Goal: Information Seeking & Learning: Compare options

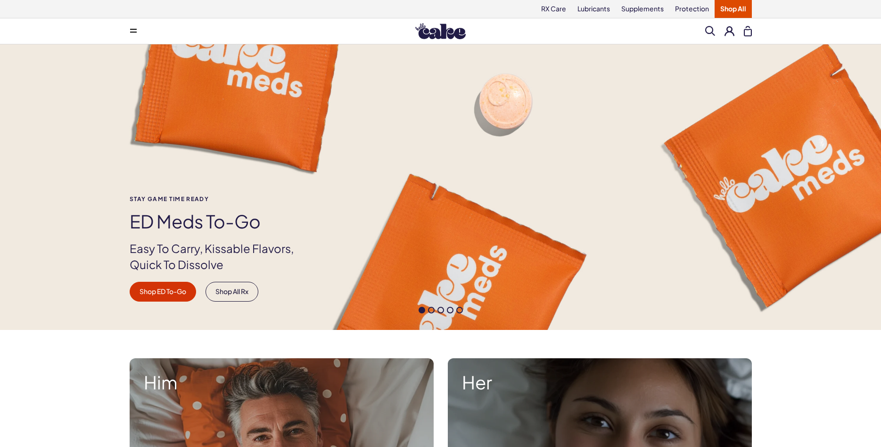
click at [59, 214] on div "Stay Game time ready ED Meds to-go Easy To Carry, Kissable Flavors, Quick To Di…" at bounding box center [440, 186] width 881 height 285
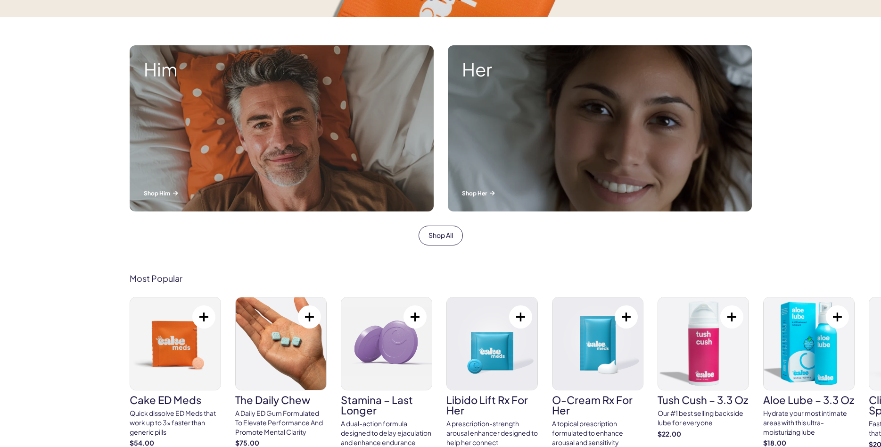
scroll to position [337, 0]
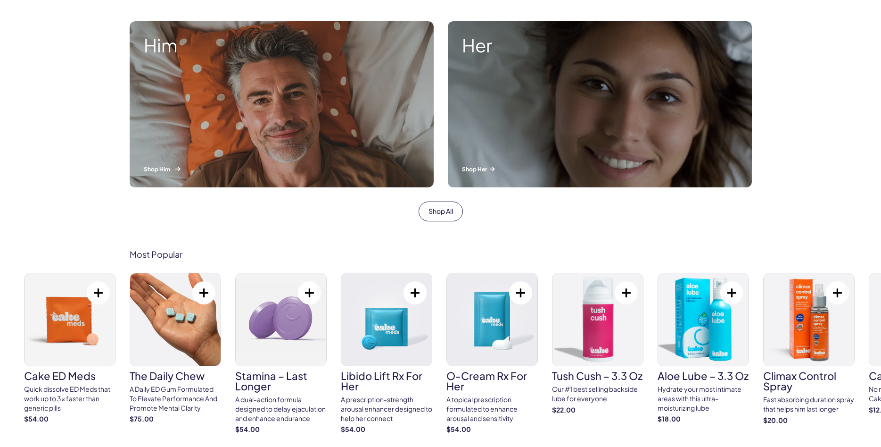
click at [230, 132] on div "Him Shop Him" at bounding box center [282, 104] width 304 height 166
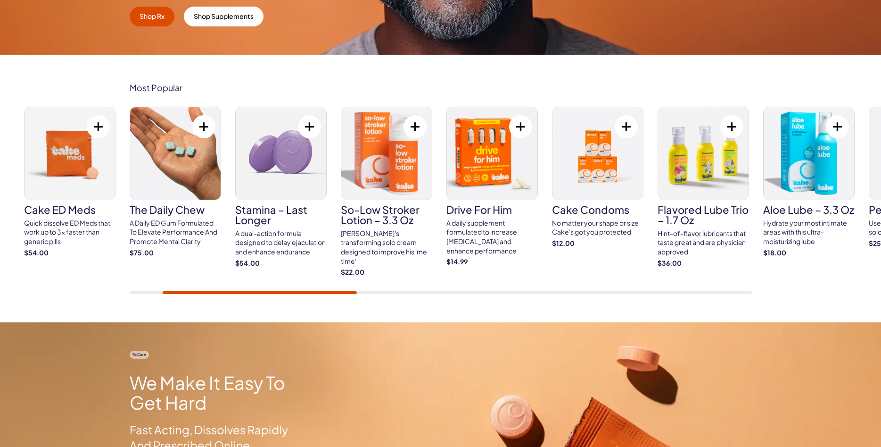
scroll to position [280, 0]
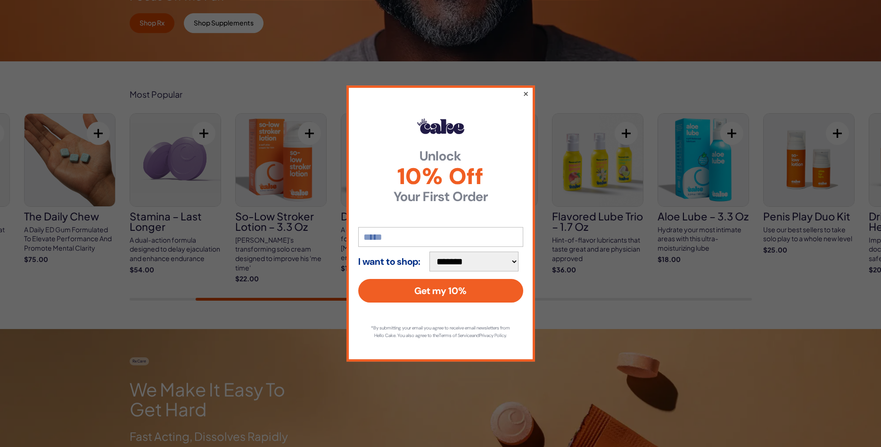
click at [527, 93] on button "×" at bounding box center [526, 93] width 6 height 11
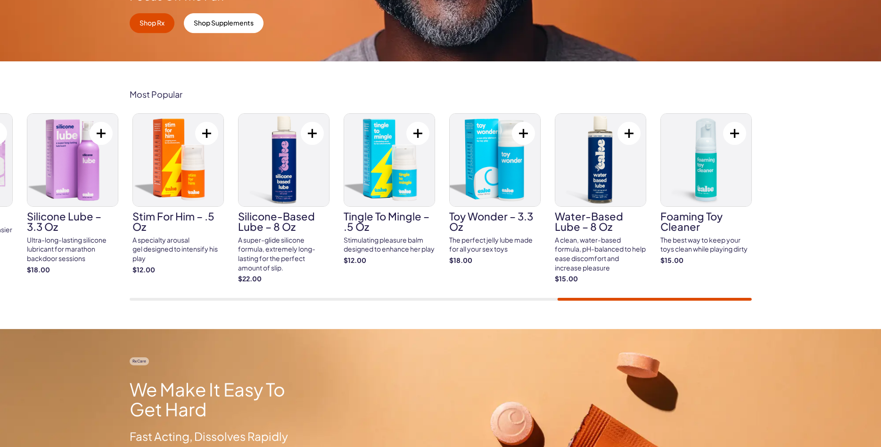
click at [716, 299] on div at bounding box center [441, 299] width 623 height 3
click at [731, 296] on div "Cake ED Meds Quick dissolve ED Meds that work up to 3x faster than generic pill…" at bounding box center [441, 206] width 623 height 187
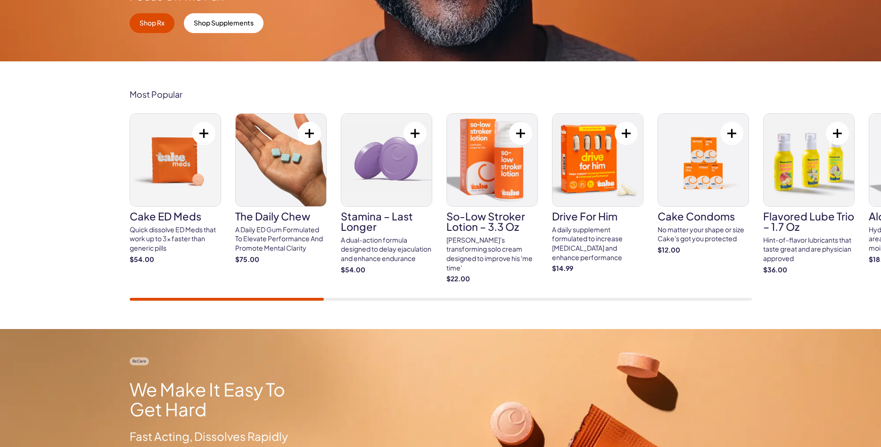
click at [57, 176] on div "Most Popular Cake ED Meds Quick dissolve ED Meds that work up to 3x faster than…" at bounding box center [440, 194] width 881 height 267
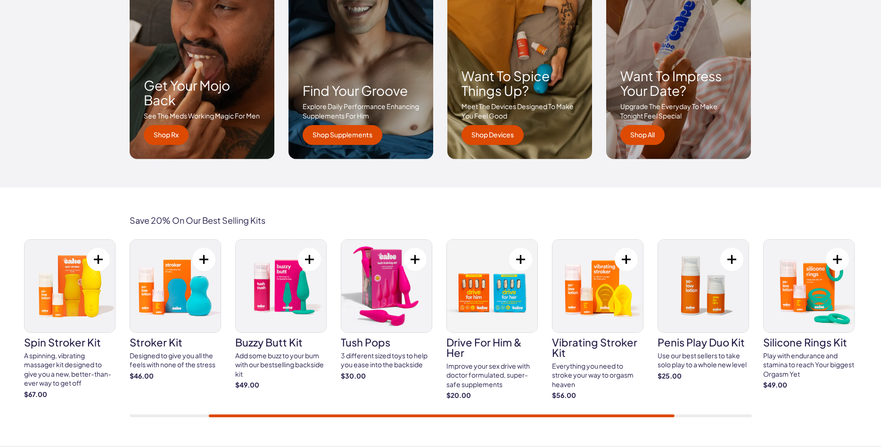
scroll to position [1483, 0]
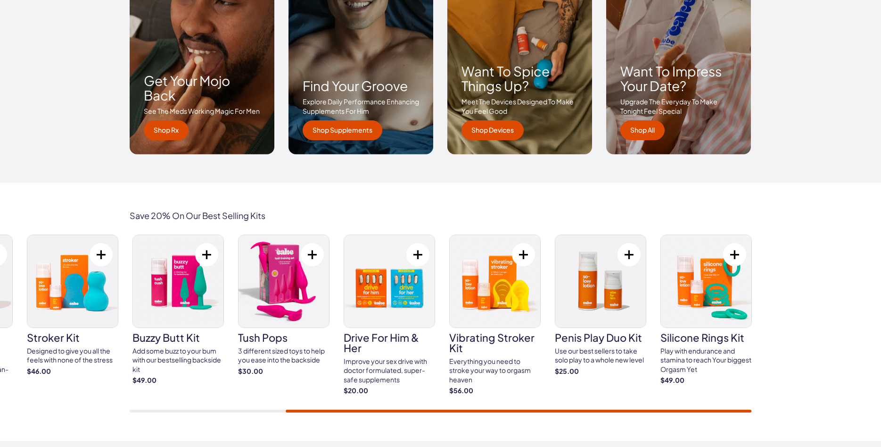
click at [479, 72] on h3 "Want to spice things up?" at bounding box center [520, 78] width 116 height 29
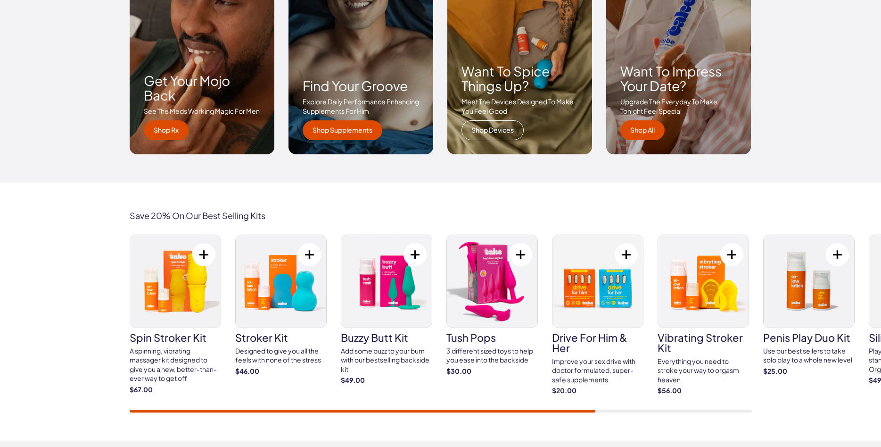
click at [479, 123] on link "Shop Devices" at bounding box center [493, 130] width 62 height 20
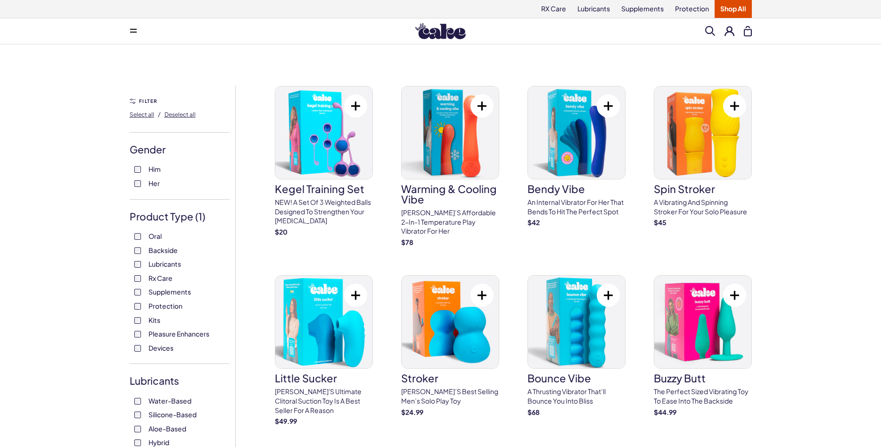
scroll to position [24, 0]
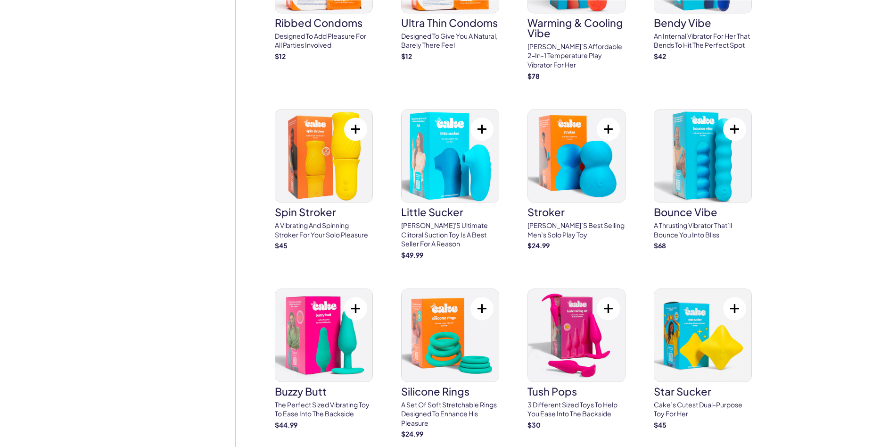
scroll to position [1612, 0]
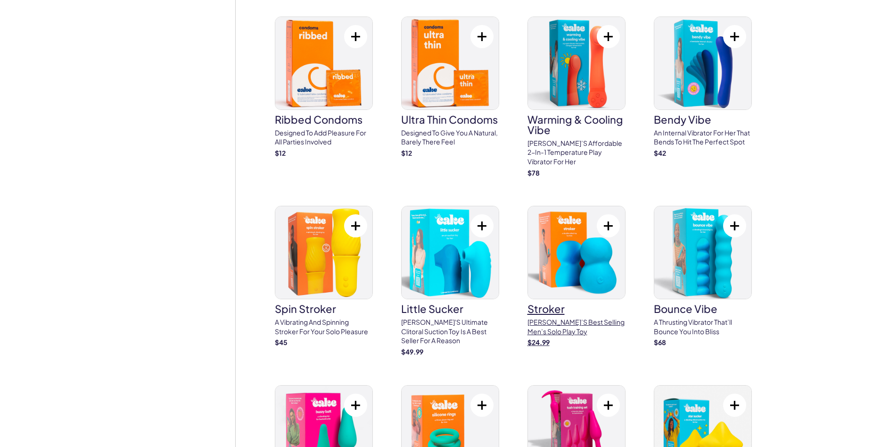
click at [550, 253] on img at bounding box center [576, 252] width 97 height 92
click at [675, 226] on img at bounding box center [703, 252] width 97 height 92
click at [191, 354] on div "FILTER Select all / Deselect all Gender ( 1 ) Him Her Product Type ( 1 ) Oral B…" at bounding box center [183, 62] width 106 height 3177
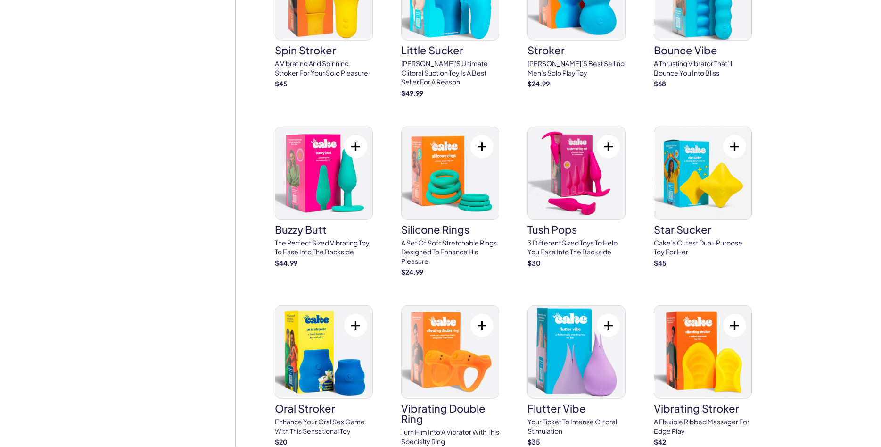
scroll to position [1876, 0]
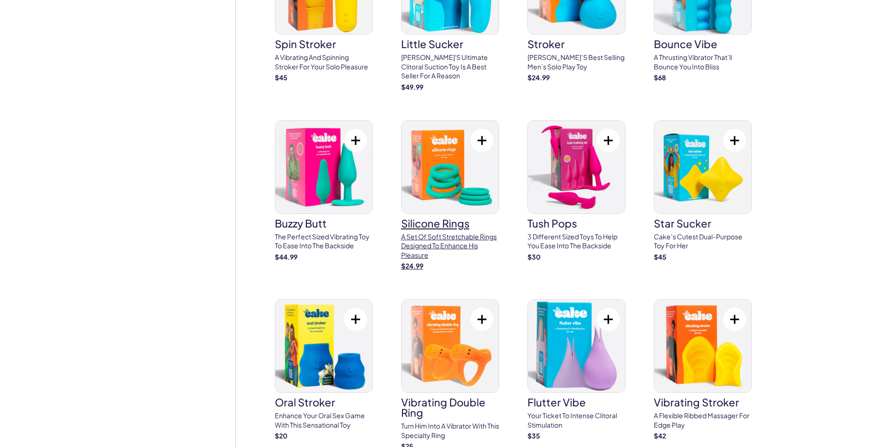
click at [442, 167] on img at bounding box center [450, 167] width 97 height 92
click at [544, 218] on h3 "tush pops" at bounding box center [577, 223] width 98 height 10
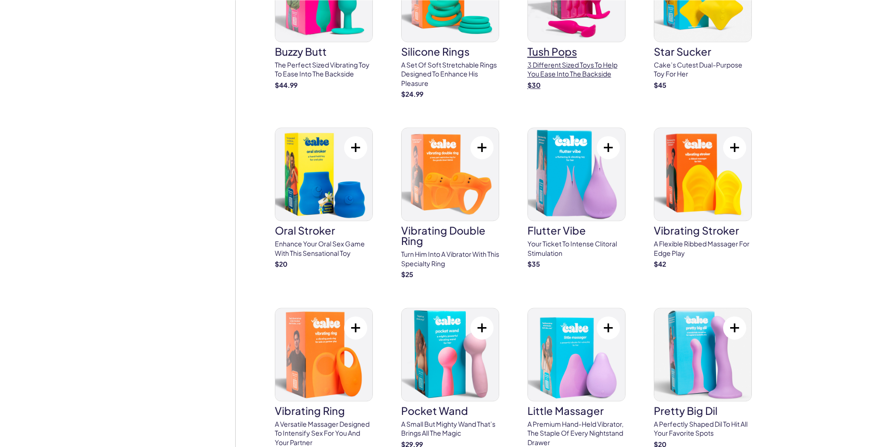
scroll to position [2069, 0]
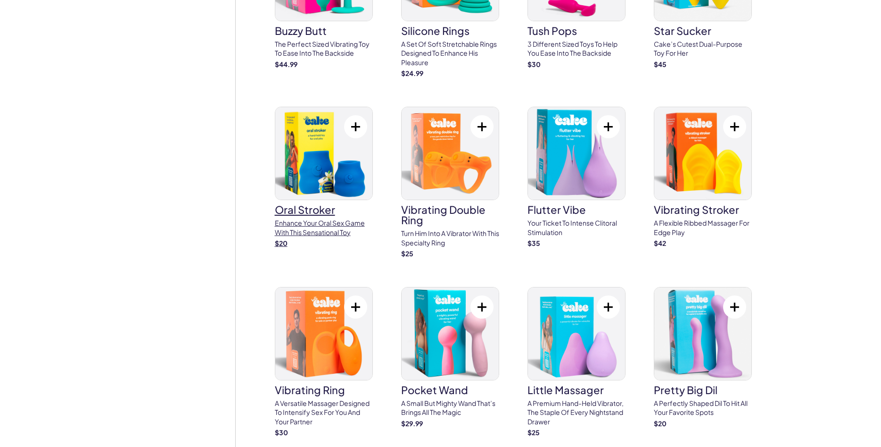
click at [308, 204] on h3 "oral stroker" at bounding box center [324, 209] width 98 height 10
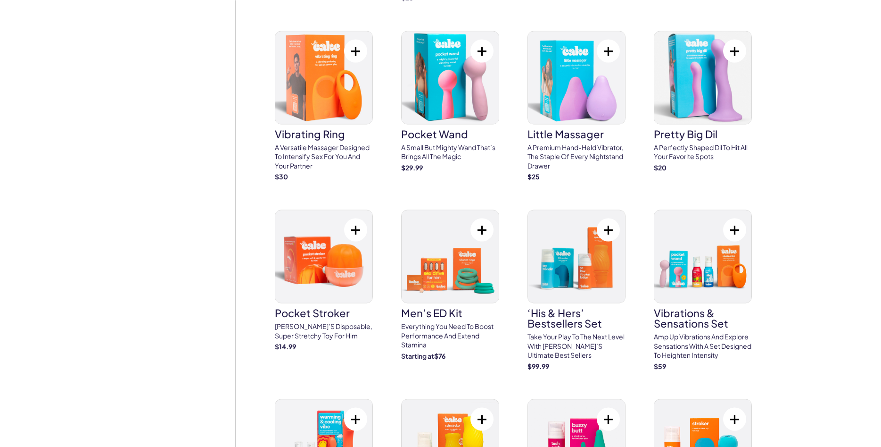
scroll to position [2333, 0]
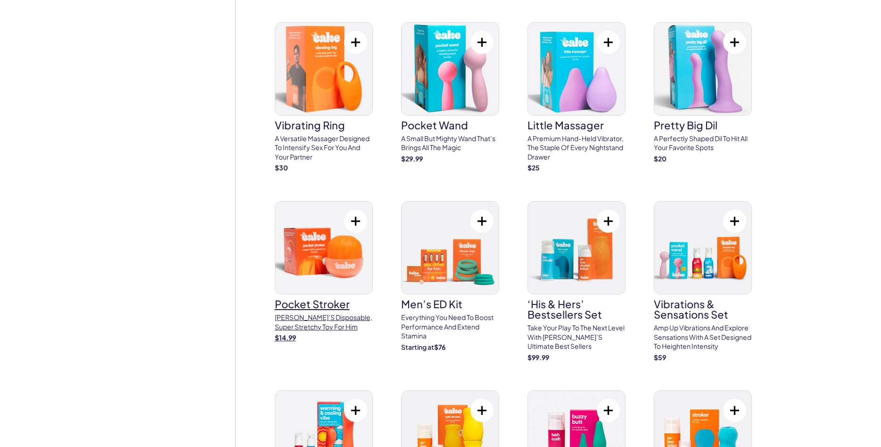
click at [309, 313] on p "Cake’s disposable, super stretchy toy for him" at bounding box center [324, 322] width 98 height 18
click at [301, 120] on h3 "vibrating ring" at bounding box center [324, 125] width 98 height 10
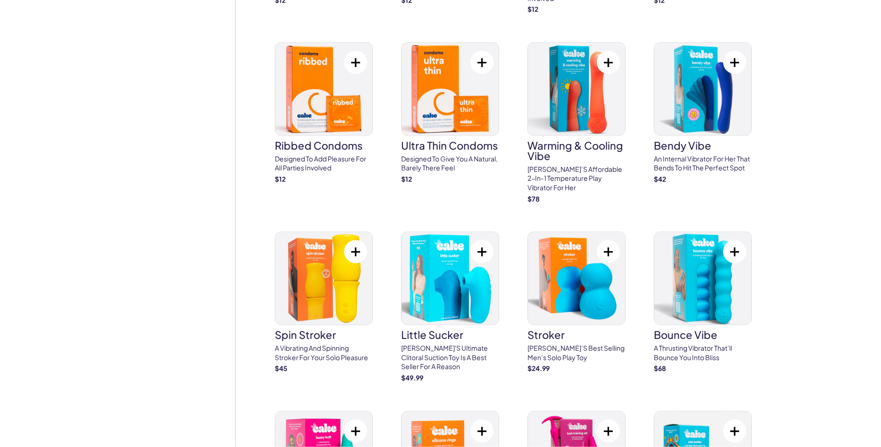
scroll to position [1571, 0]
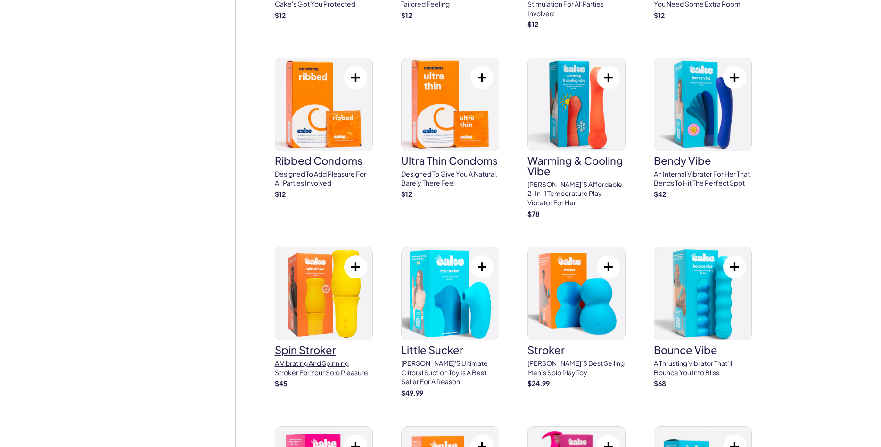
click at [293, 344] on h3 "spin stroker" at bounding box center [324, 349] width 98 height 10
click at [546, 358] on p "[PERSON_NAME]’s best selling men’s solo play toy" at bounding box center [577, 367] width 98 height 18
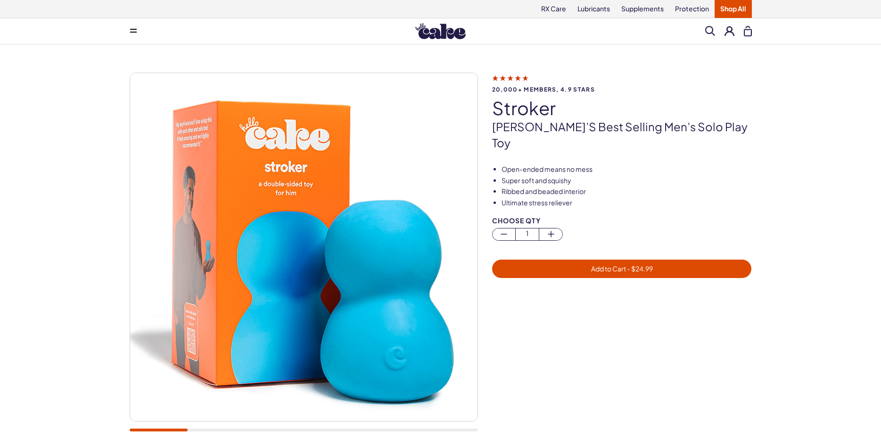
click at [830, 186] on div "20,000+ members, 4.9 stars stroker Cake’s best selling men’s solo play toy Open…" at bounding box center [440, 256] width 881 height 425
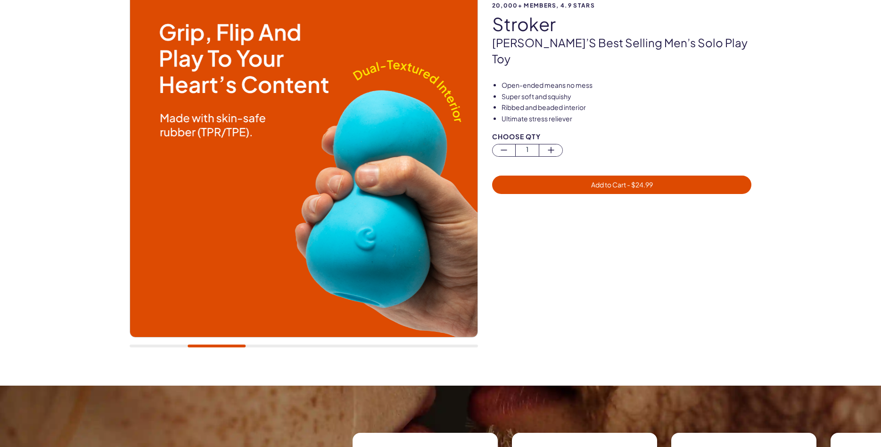
scroll to position [72, 0]
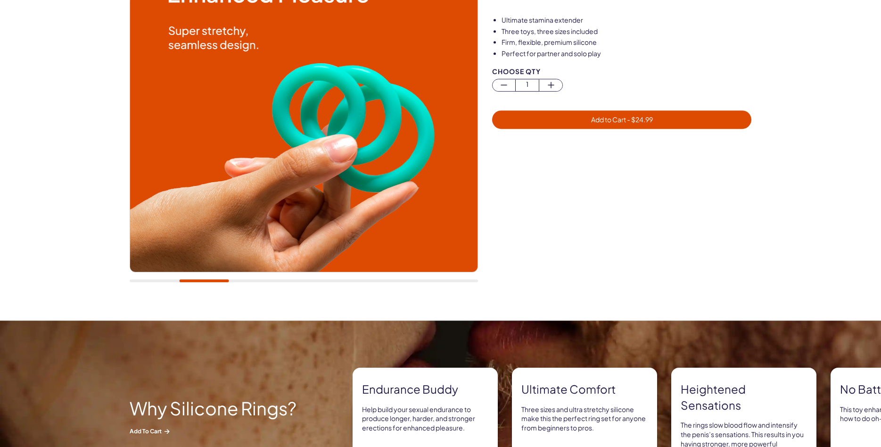
scroll to position [48, 0]
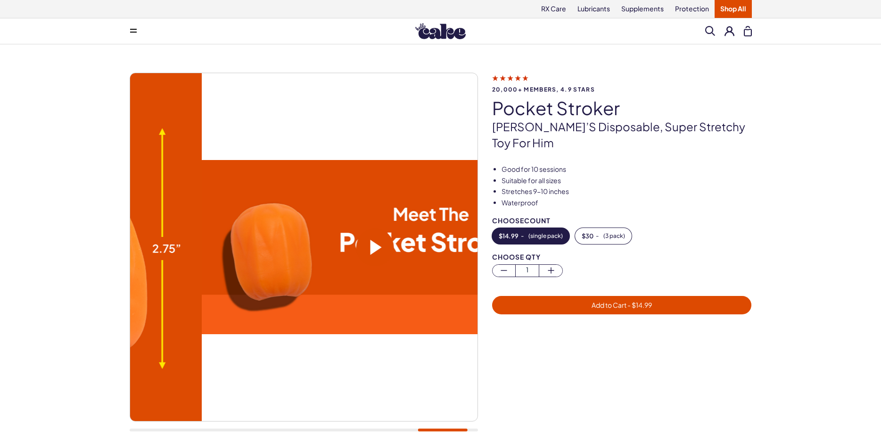
click at [443, 429] on div at bounding box center [304, 429] width 349 height 3
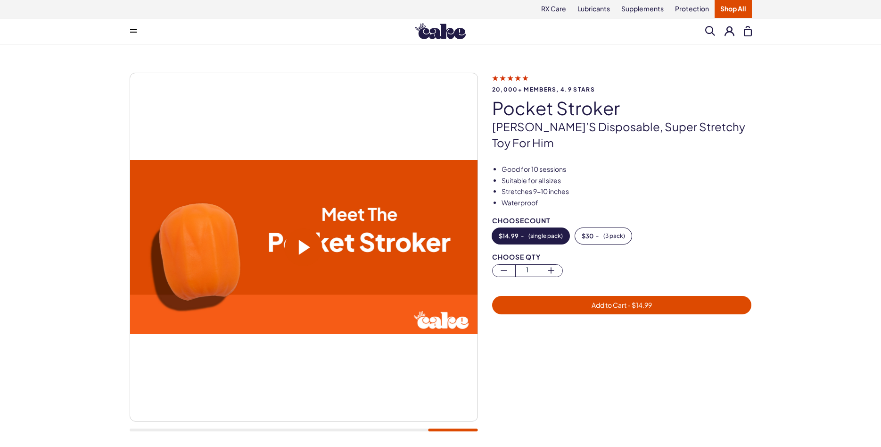
click at [304, 246] on span at bounding box center [304, 247] width 11 height 15
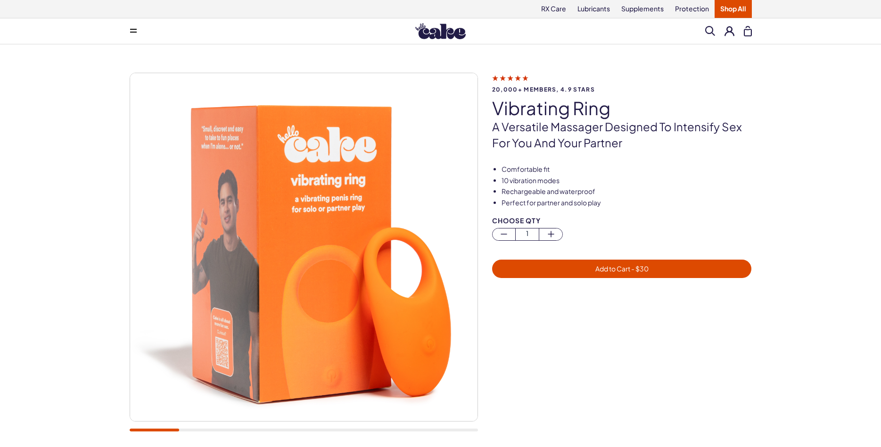
click at [453, 428] on div at bounding box center [304, 257] width 349 height 368
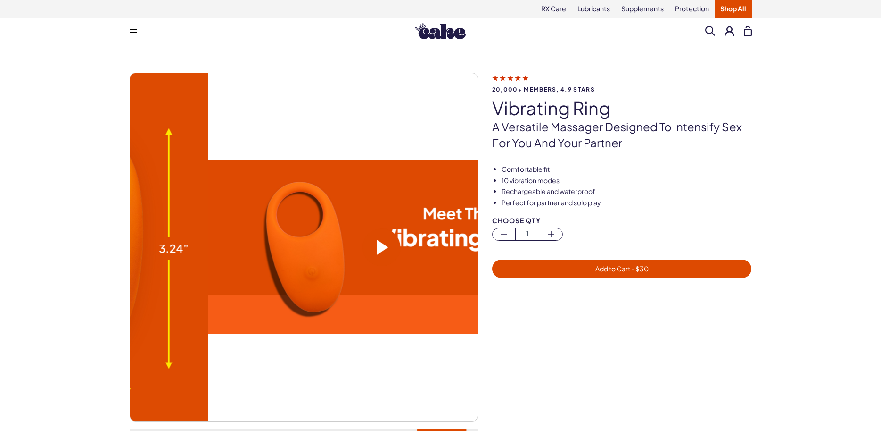
click at [442, 431] on div at bounding box center [304, 429] width 349 height 3
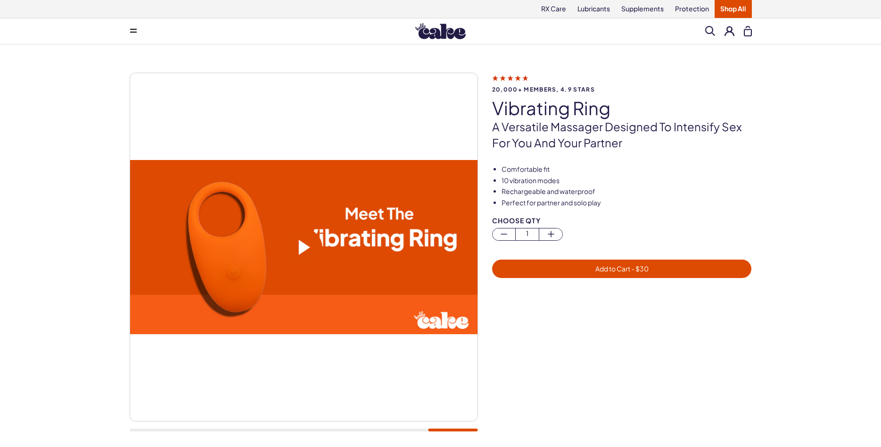
click at [312, 246] on span at bounding box center [304, 247] width 38 height 38
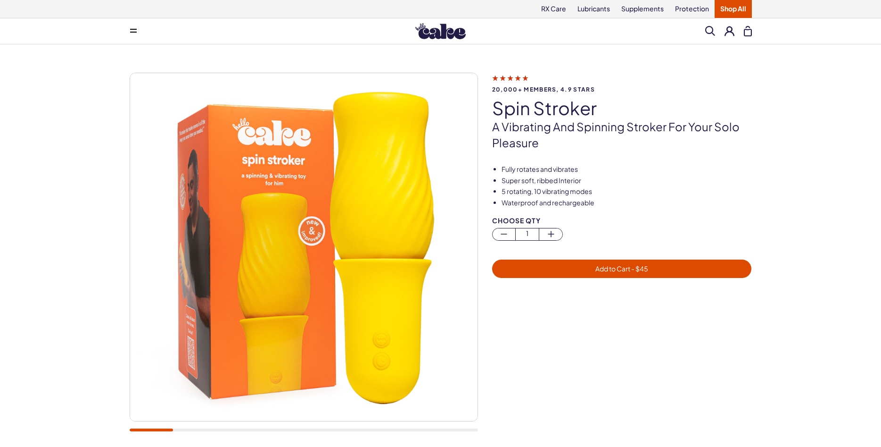
click at [393, 430] on div at bounding box center [304, 429] width 349 height 3
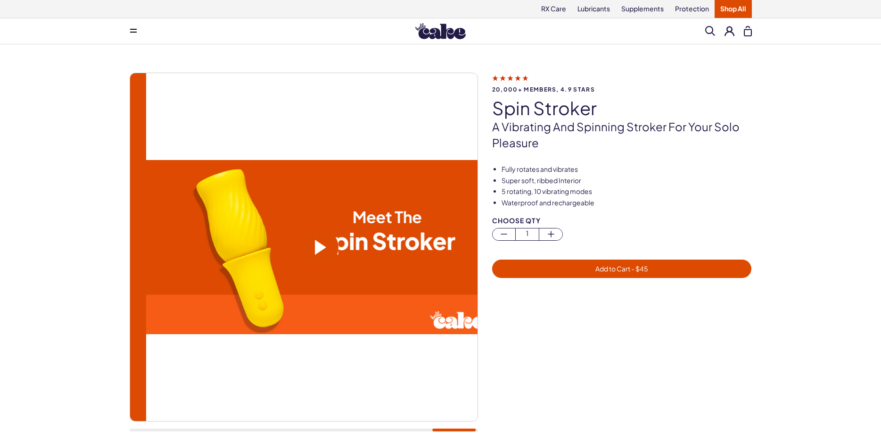
click at [454, 430] on div at bounding box center [304, 429] width 349 height 3
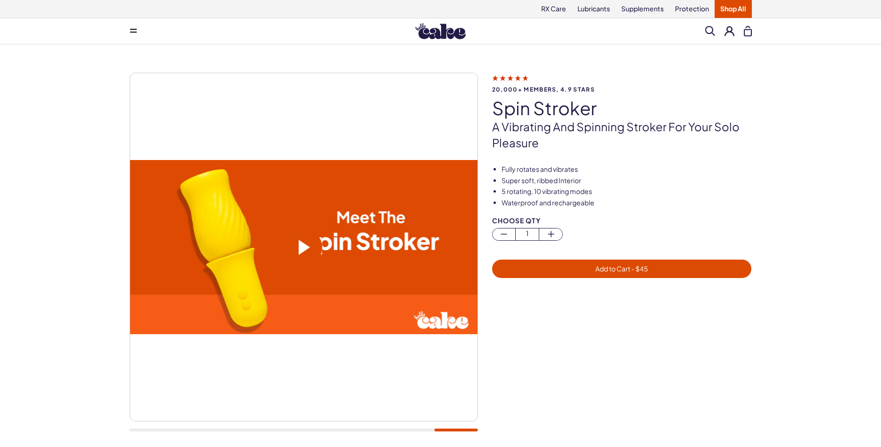
click at [304, 245] on span at bounding box center [304, 247] width 11 height 15
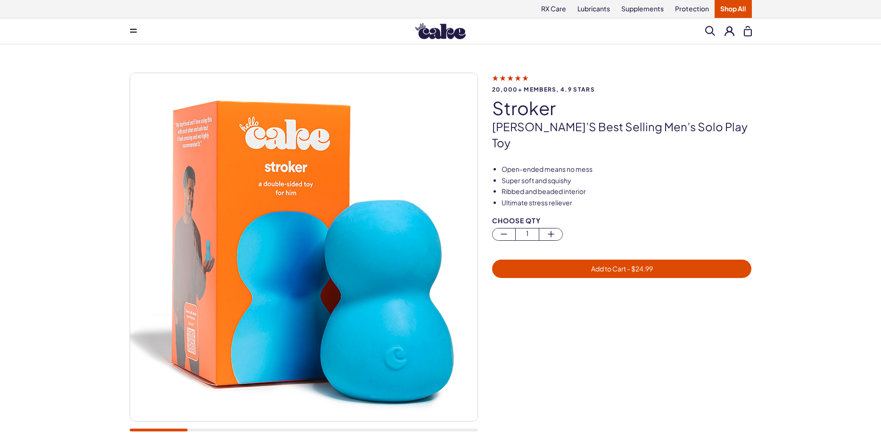
click at [806, 243] on div "20,000+ members, 4.9 stars stroker Cake’s best selling men’s solo play toy Open…" at bounding box center [440, 256] width 881 height 425
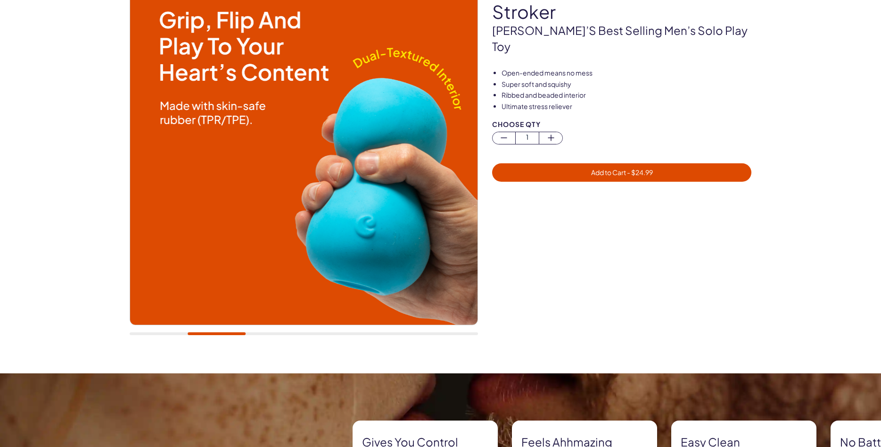
scroll to position [120, 0]
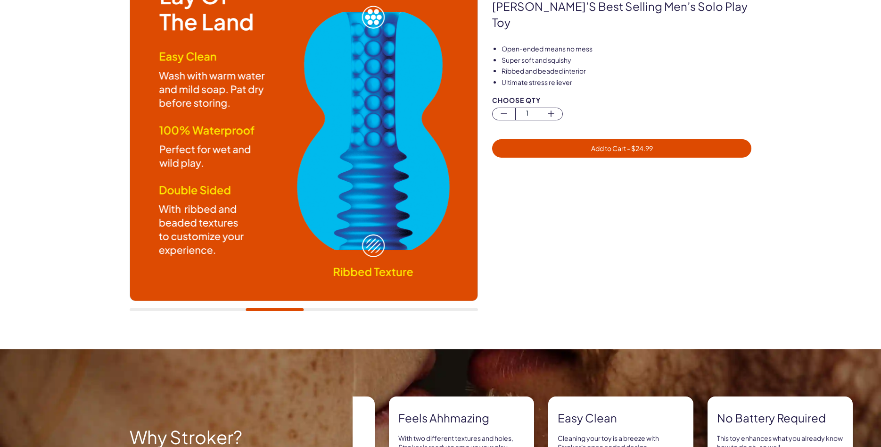
click at [448, 312] on div at bounding box center [304, 136] width 349 height 368
click at [452, 310] on div at bounding box center [304, 309] width 349 height 3
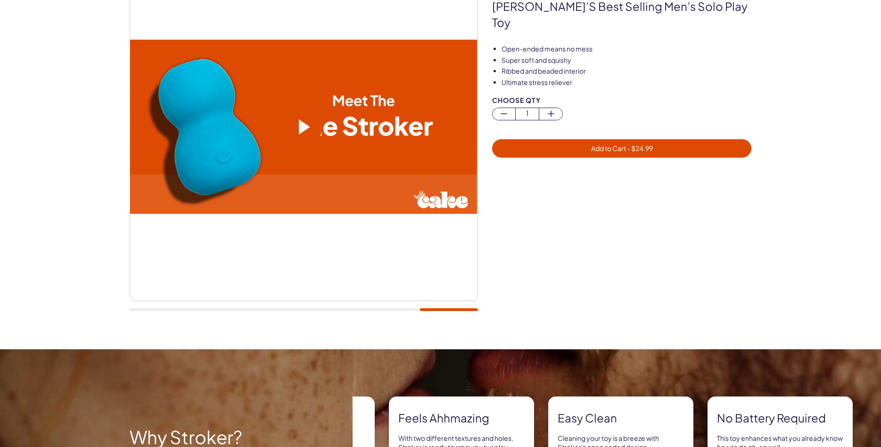
click at [313, 134] on span at bounding box center [304, 127] width 38 height 38
